Goal: Information Seeking & Learning: Learn about a topic

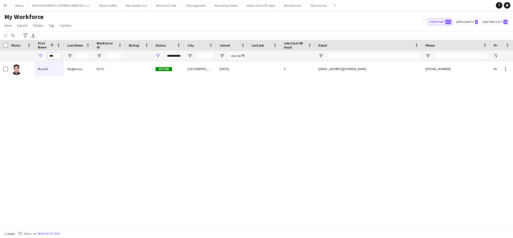
drag, startPoint x: 59, startPoint y: 53, endPoint x: 35, endPoint y: 53, distance: 24.3
click at [36, 53] on div "***" at bounding box center [49, 56] width 29 height 11
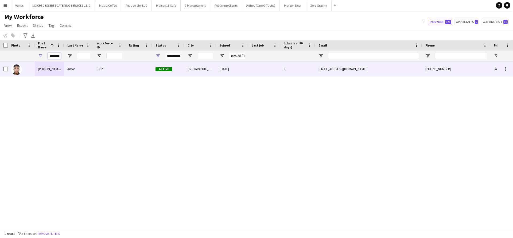
type input "********"
click at [49, 67] on div "[PERSON_NAME] [PERSON_NAME]" at bounding box center [49, 68] width 29 height 15
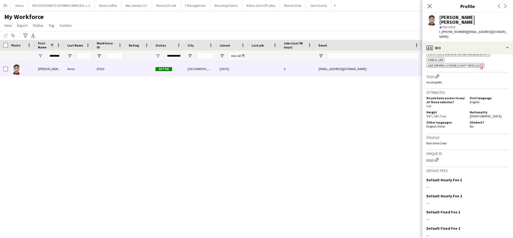
scroll to position [224, 0]
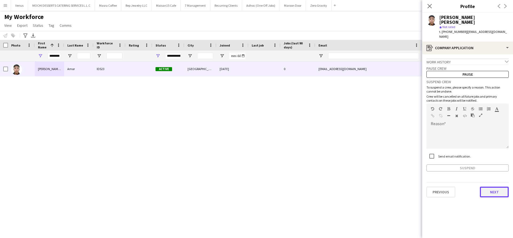
click at [490, 187] on button "Next" at bounding box center [494, 192] width 29 height 11
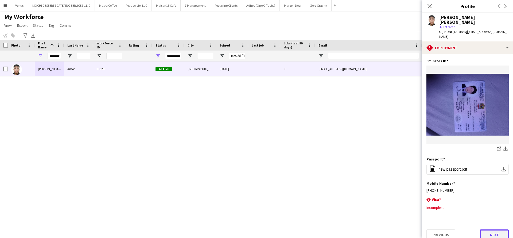
click at [491, 229] on button "Next" at bounding box center [494, 234] width 29 height 11
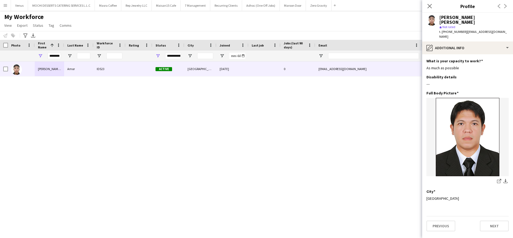
click at [492, 222] on app-section-data-types "What is your capacity to work? Edit this field As much as possible Disability d…" at bounding box center [467, 146] width 91 height 184
click at [498, 220] on button "Next" at bounding box center [494, 225] width 29 height 11
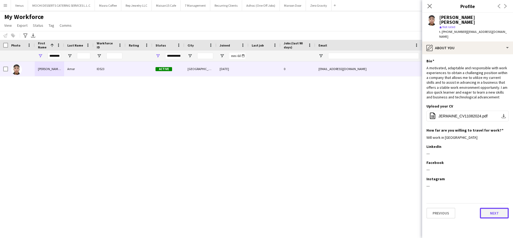
click at [500, 208] on button "Next" at bounding box center [494, 213] width 29 height 11
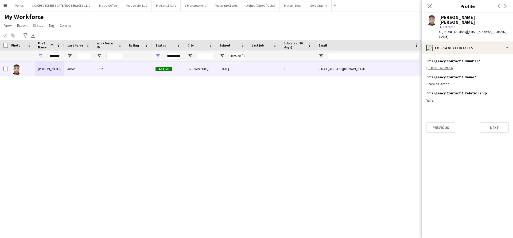
click at [277, 131] on div "[PERSON_NAME] [PERSON_NAME] Amor ID523 Active [GEOGRAPHIC_DATA] [DATE] 0 [EMAIL…" at bounding box center [248, 141] width 497 height 161
click at [357, 136] on div "[PERSON_NAME] [PERSON_NAME] Amor ID523 Active [GEOGRAPHIC_DATA] [DATE] 0 [EMAIL…" at bounding box center [248, 141] width 497 height 161
drag, startPoint x: 425, startPoint y: 9, endPoint x: 430, endPoint y: 6, distance: 6.1
click at [426, 9] on div "Close pop-in" at bounding box center [429, 6] width 15 height 12
click at [430, 5] on icon at bounding box center [429, 5] width 5 height 5
